Goal: Transaction & Acquisition: Purchase product/service

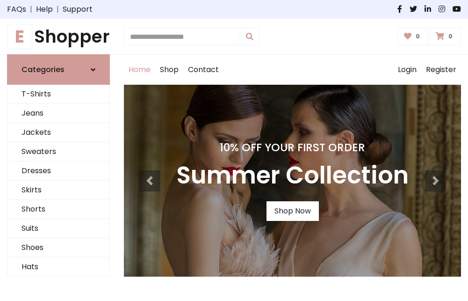
click at [234, 150] on h4 "10% Off Your First Order" at bounding box center [292, 147] width 232 height 13
click at [292, 211] on link "Shop Now" at bounding box center [293, 211] width 52 height 20
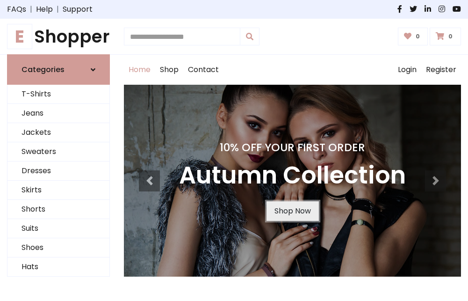
click at [292, 211] on link "Shop Now" at bounding box center [293, 211] width 52 height 20
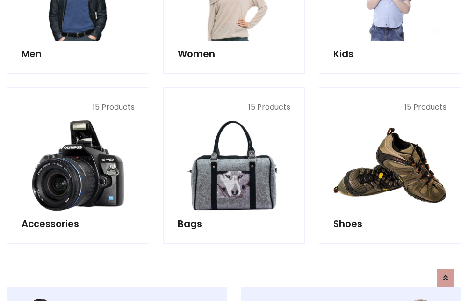
scroll to position [932, 0]
